Goal: Task Accomplishment & Management: Complete application form

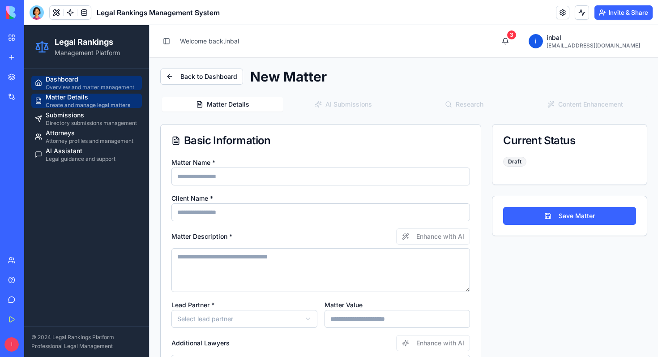
click at [103, 77] on div "Dashboard" at bounding box center [92, 79] width 93 height 9
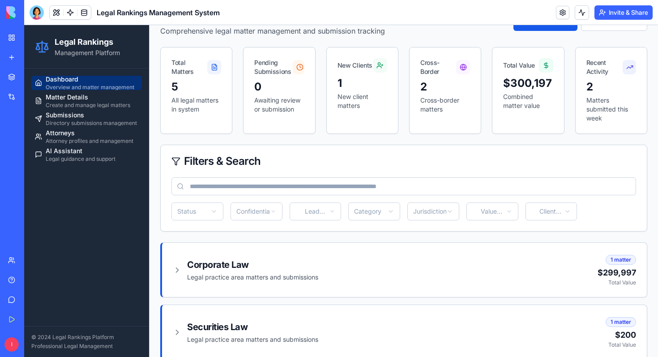
scroll to position [58, 0]
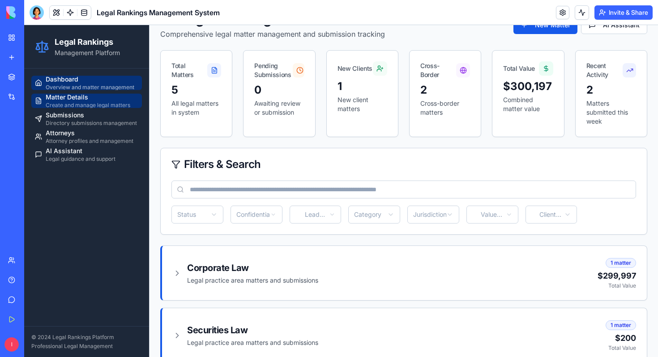
click at [91, 102] on div "Create and manage legal matters" at bounding box center [92, 105] width 93 height 7
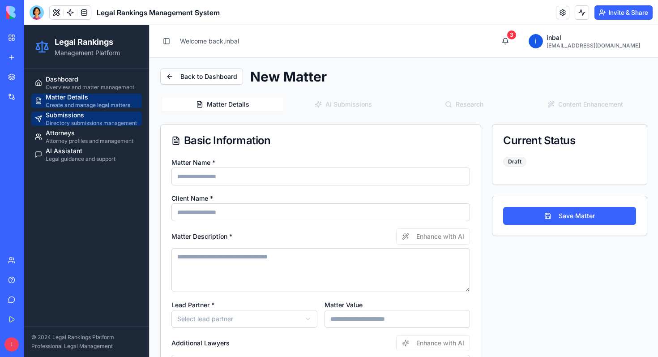
click at [96, 116] on div "Submissions" at bounding box center [92, 115] width 93 height 9
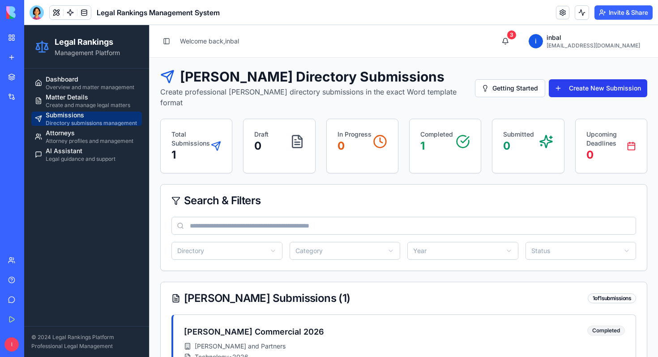
click at [581, 79] on button "Create New Submission" at bounding box center [597, 88] width 98 height 18
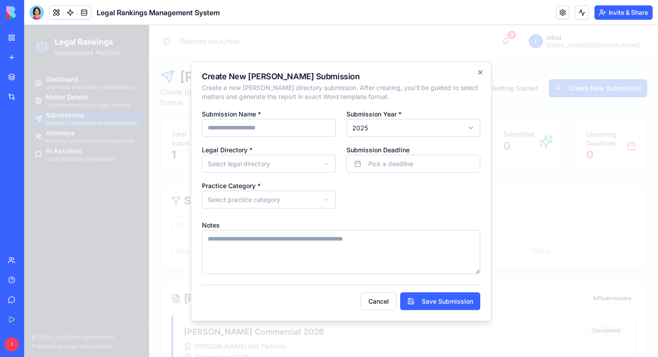
click at [330, 122] on input "Submission Name *" at bounding box center [269, 128] width 134 height 18
click at [481, 71] on icon "button" at bounding box center [480, 72] width 4 height 4
